Goal: Navigation & Orientation: Understand site structure

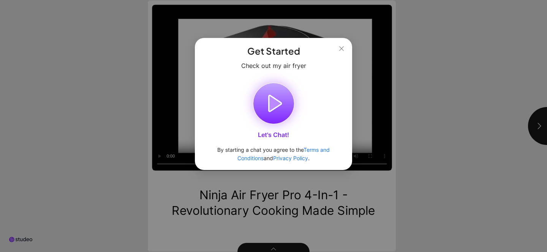
click at [270, 103] on icon "button" at bounding box center [275, 104] width 13 height 16
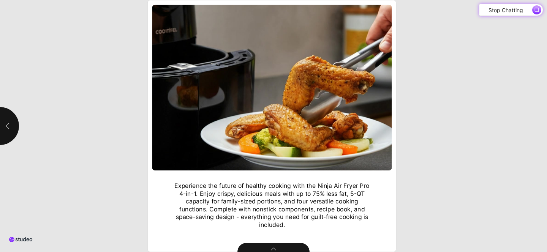
click at [11, 121] on button "button" at bounding box center [0, 126] width 38 height 38
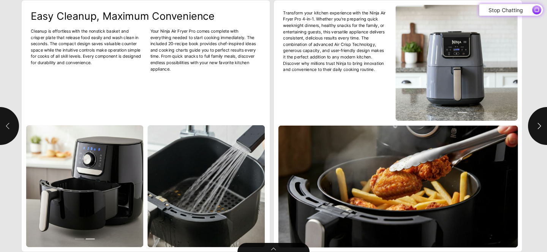
click at [11, 121] on button "button" at bounding box center [0, 126] width 38 height 38
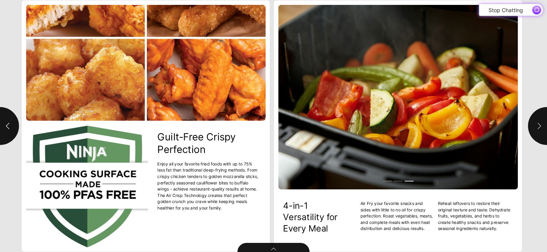
click at [540, 123] on icon "button" at bounding box center [540, 126] width 8 height 8
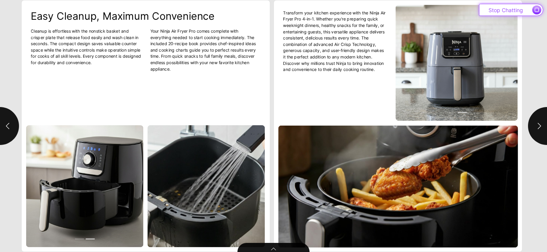
click at [538, 11] on icon "button" at bounding box center [537, 10] width 5 height 5
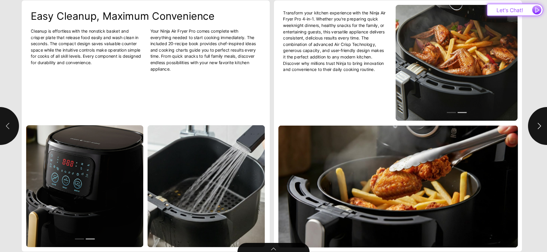
click at [2, 134] on button "button" at bounding box center [0, 126] width 38 height 38
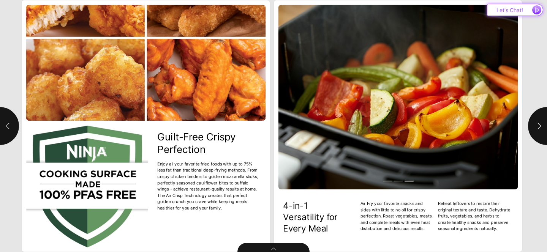
click at [2, 134] on button "button" at bounding box center [0, 126] width 38 height 38
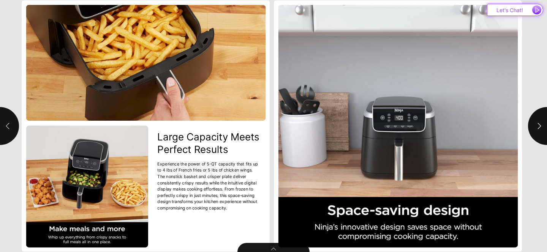
click at [2, 134] on button "button" at bounding box center [0, 126] width 38 height 38
type input "*"
